Goal: Navigation & Orientation: Find specific page/section

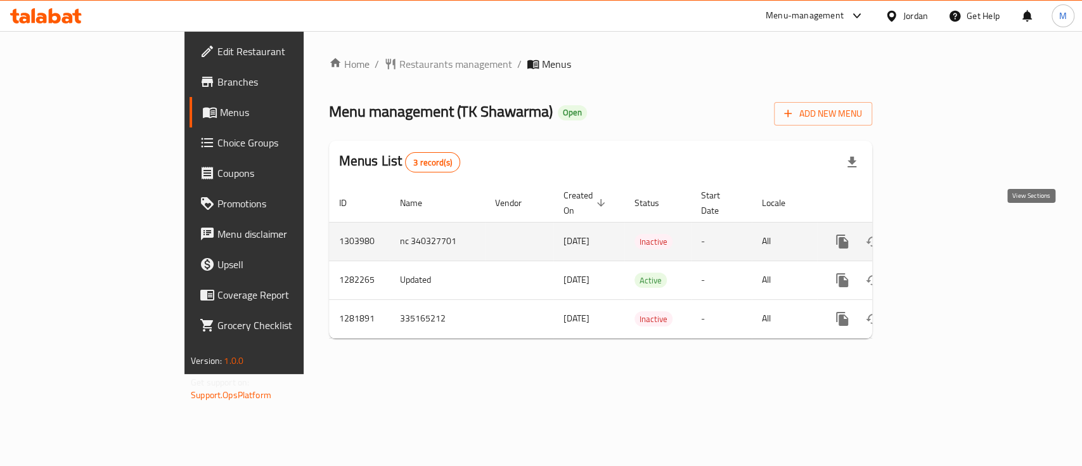
click at [942, 234] on icon "enhanced table" at bounding box center [933, 241] width 15 height 15
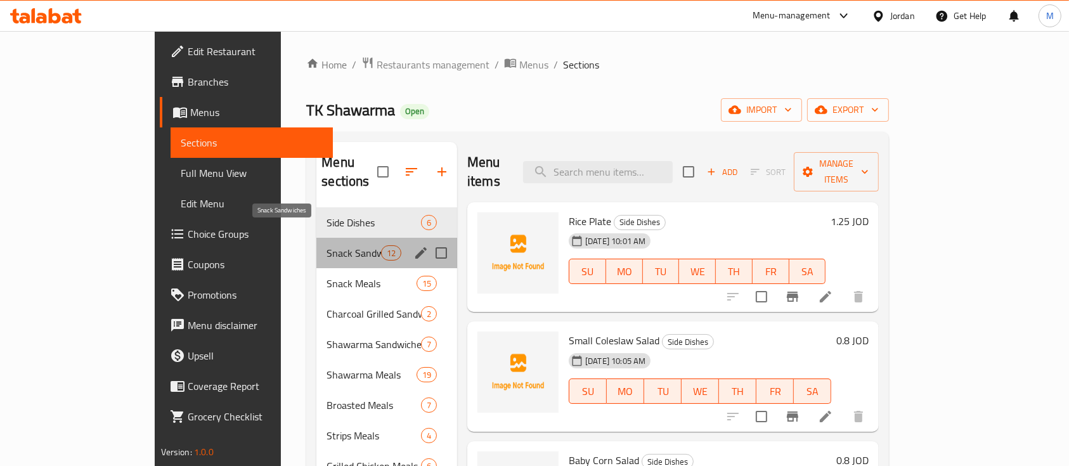
click at [327, 245] on span "Snack Sandwiches" at bounding box center [354, 252] width 54 height 15
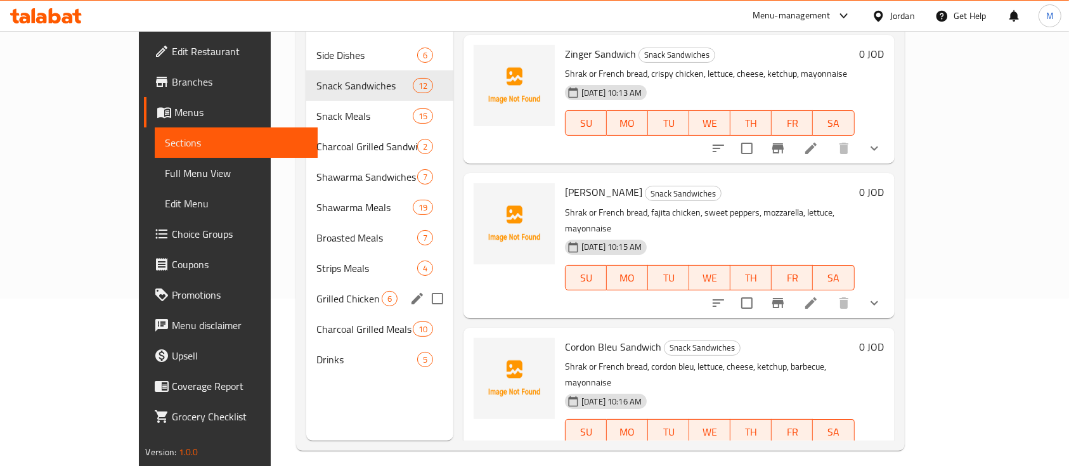
scroll to position [178, 0]
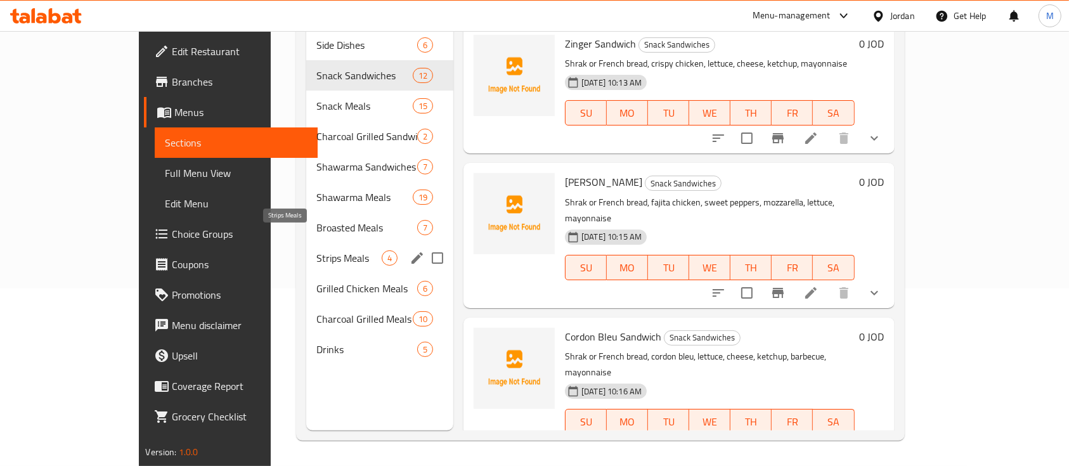
click at [316, 250] on span "Strips Meals" at bounding box center [348, 257] width 65 height 15
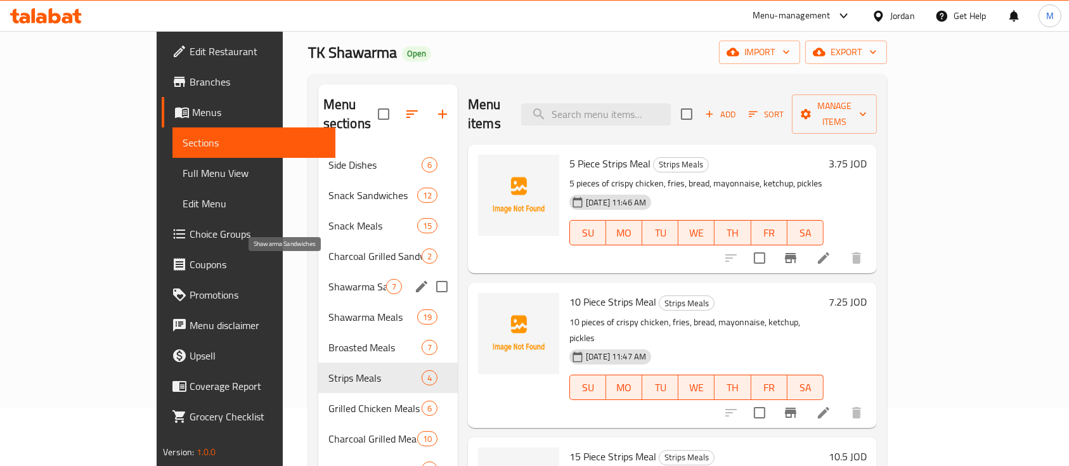
scroll to position [84, 0]
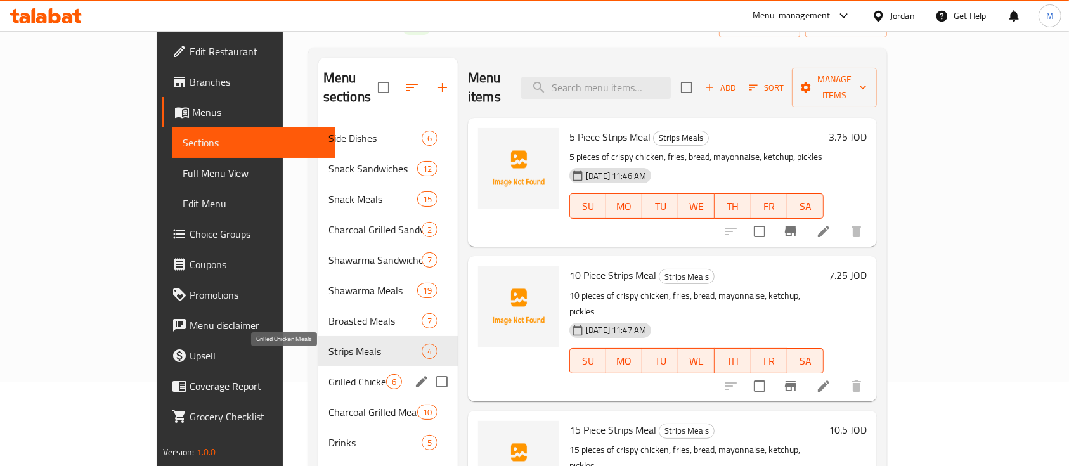
click at [328, 374] on span "Grilled Chicken Meals" at bounding box center [357, 381] width 58 height 15
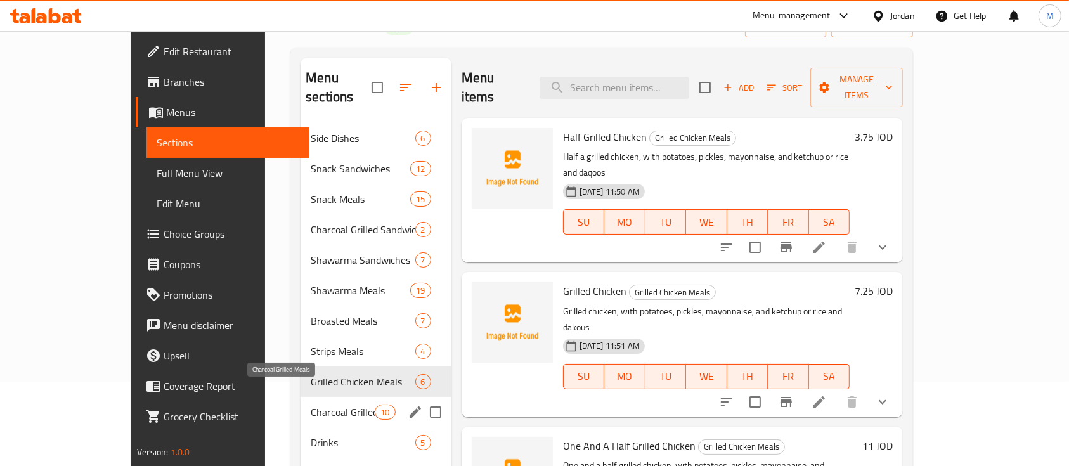
click at [311, 405] on span "Charcoal Grilled Meals" at bounding box center [343, 412] width 64 height 15
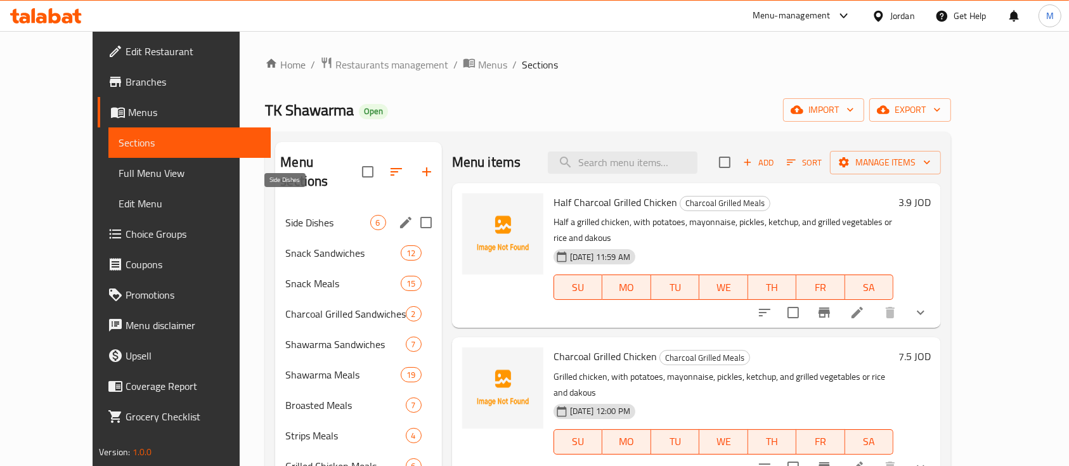
click at [285, 215] on span "Side Dishes" at bounding box center [327, 222] width 84 height 15
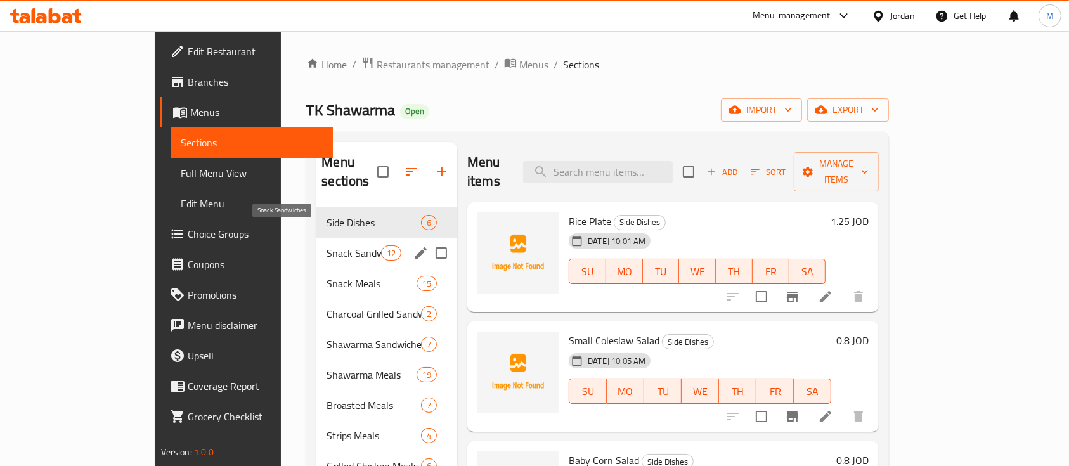
click at [327, 245] on span "Snack Sandwiches" at bounding box center [354, 252] width 54 height 15
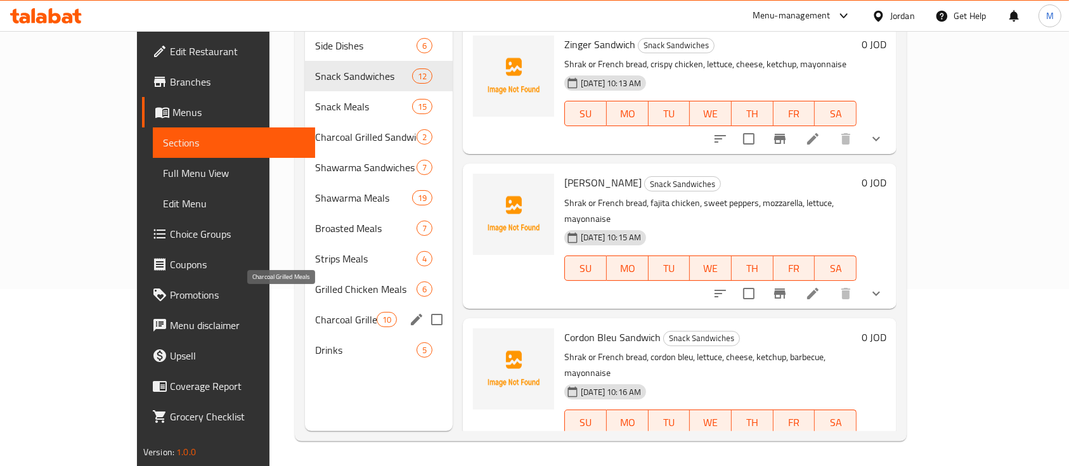
scroll to position [178, 0]
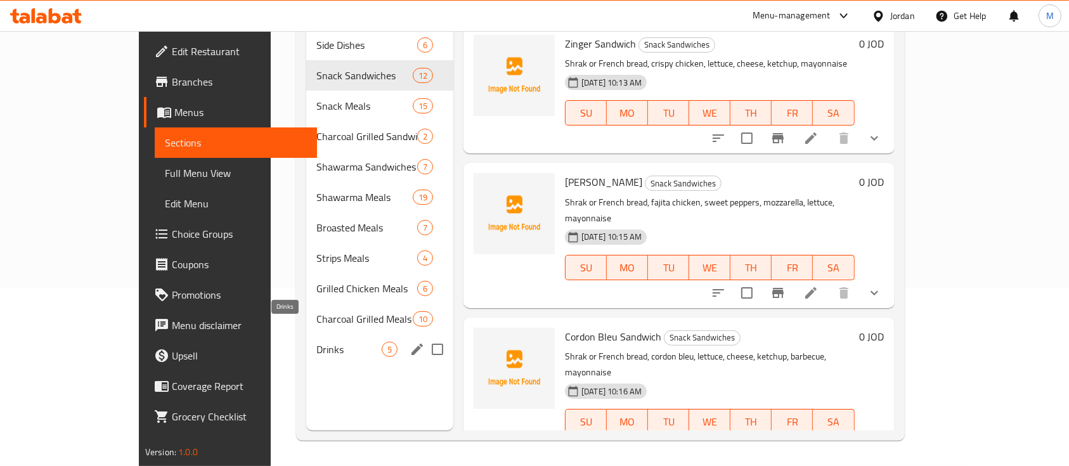
click at [316, 342] on span "Drinks" at bounding box center [348, 349] width 65 height 15
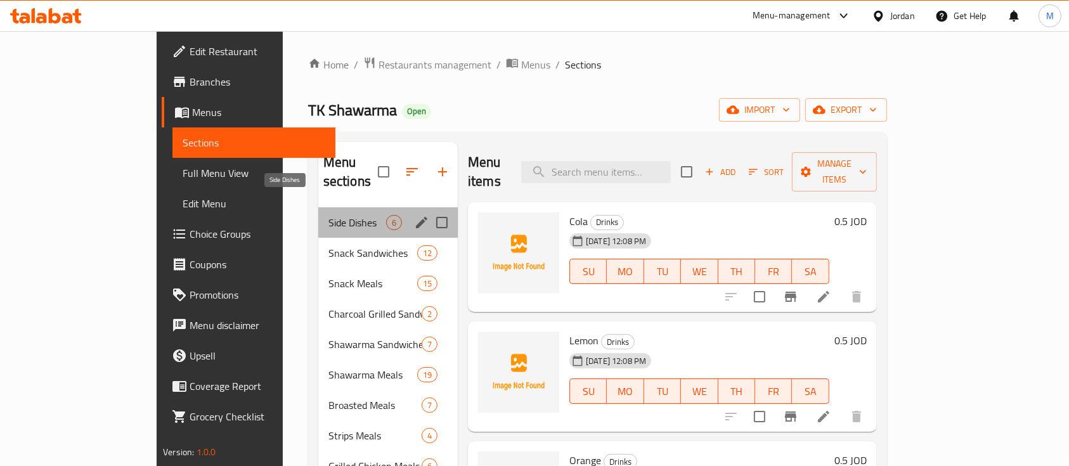
click at [328, 215] on span "Side Dishes" at bounding box center [357, 222] width 58 height 15
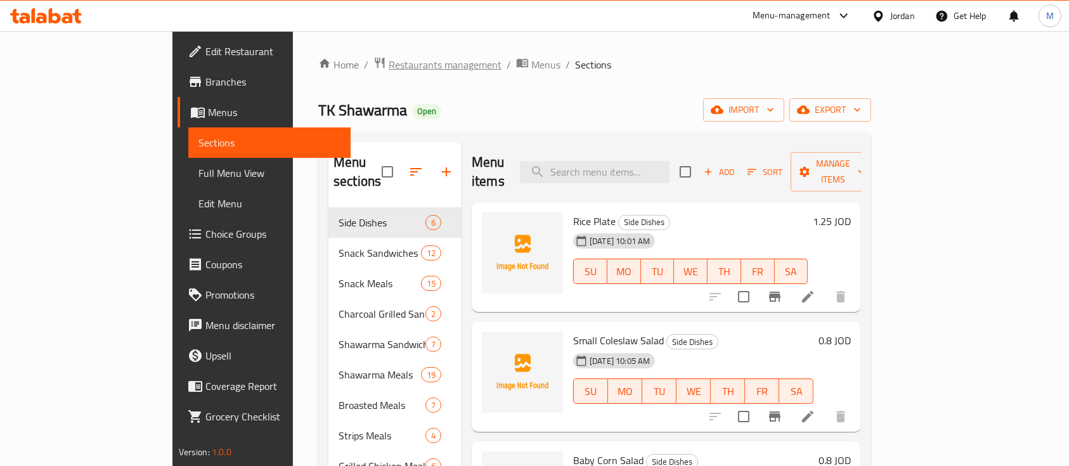
click at [389, 68] on span "Restaurants management" at bounding box center [445, 64] width 113 height 15
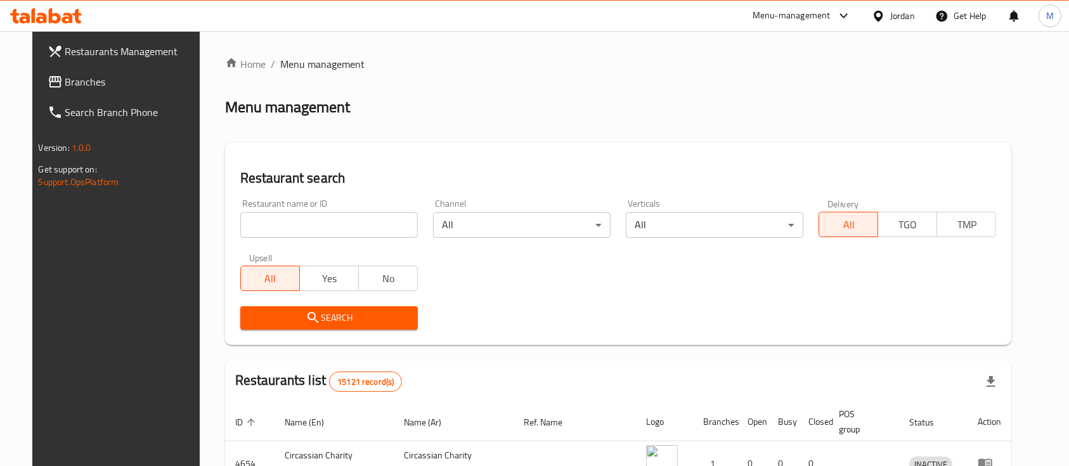
drag, startPoint x: 344, startPoint y: 226, endPoint x: 335, endPoint y: 226, distance: 8.9
click at [342, 226] on input "search" at bounding box center [329, 224] width 178 height 25
type input "mandi wadi"
click button "Search" at bounding box center [329, 317] width 178 height 23
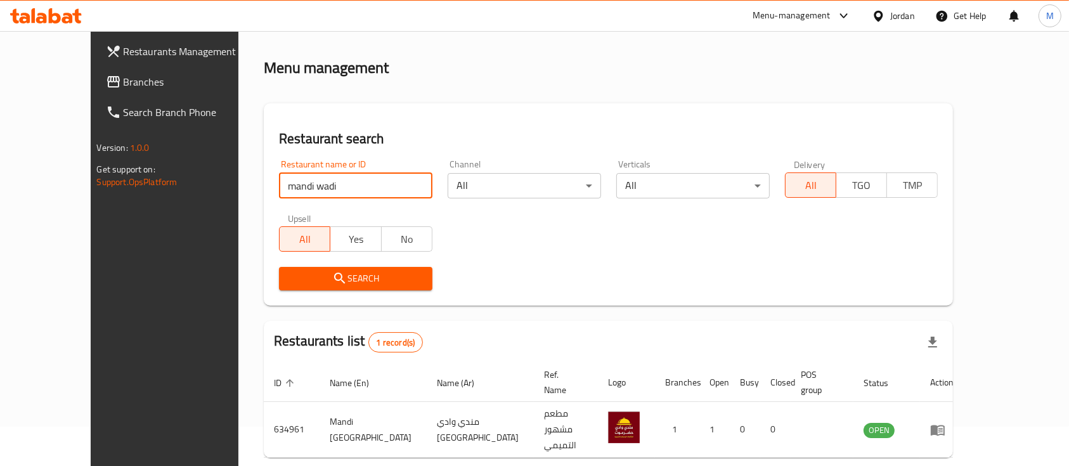
scroll to position [74, 0]
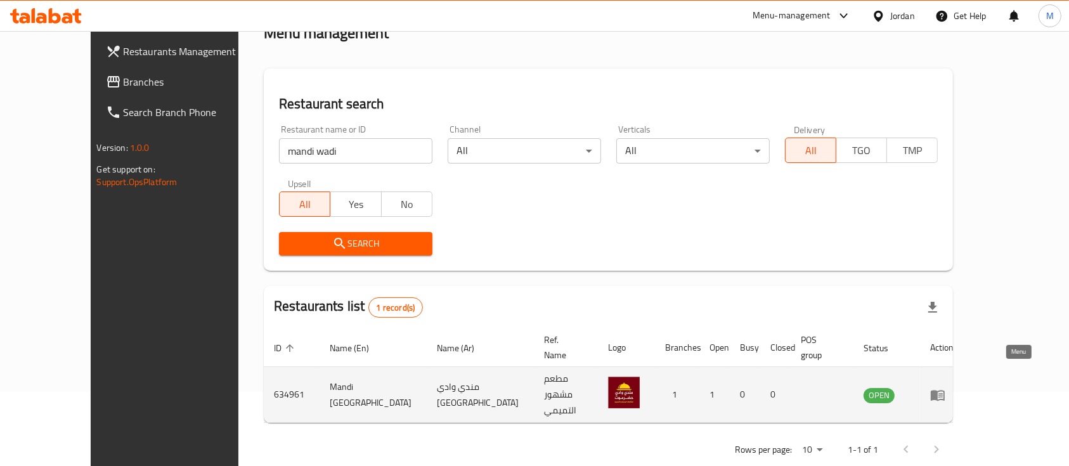
click at [945, 387] on icon "enhanced table" at bounding box center [937, 394] width 15 height 15
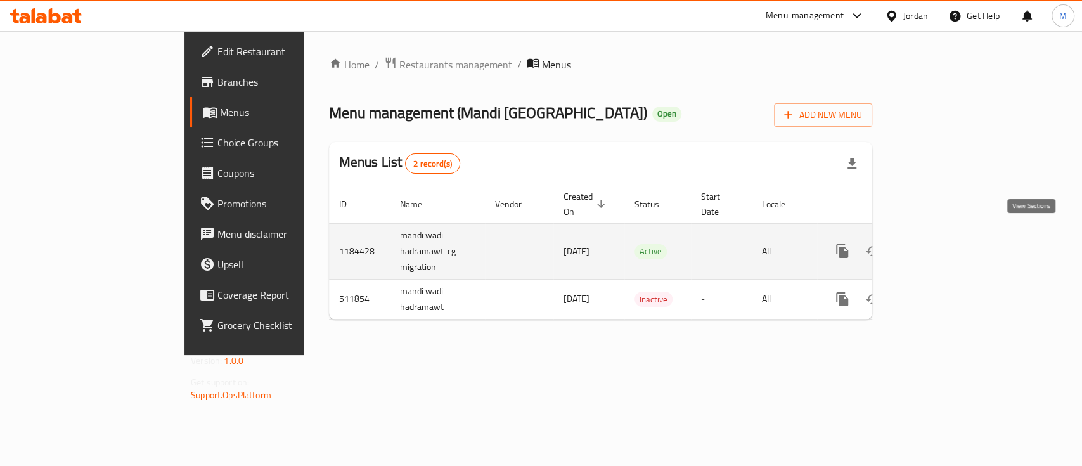
click at [942, 243] on icon "enhanced table" at bounding box center [933, 250] width 15 height 15
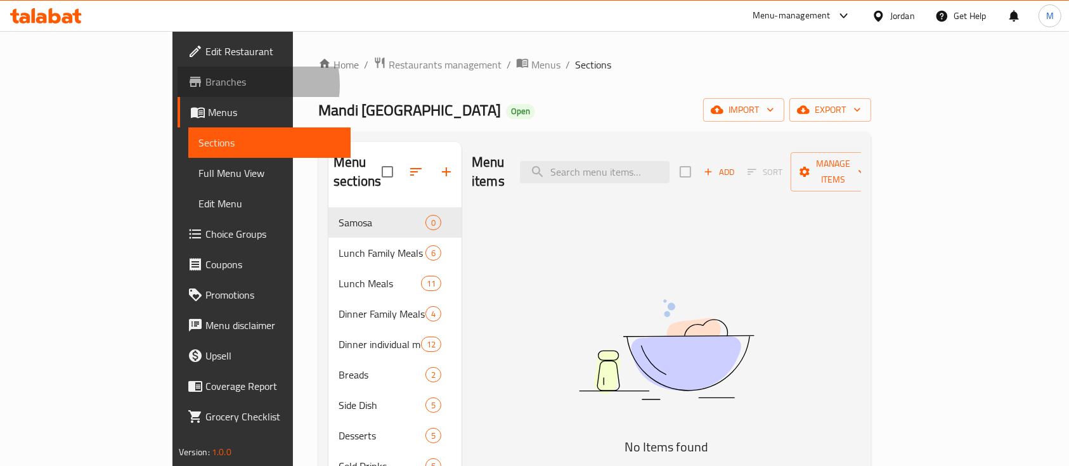
click at [205, 85] on span "Branches" at bounding box center [273, 81] width 136 height 15
